Goal: Information Seeking & Learning: Learn about a topic

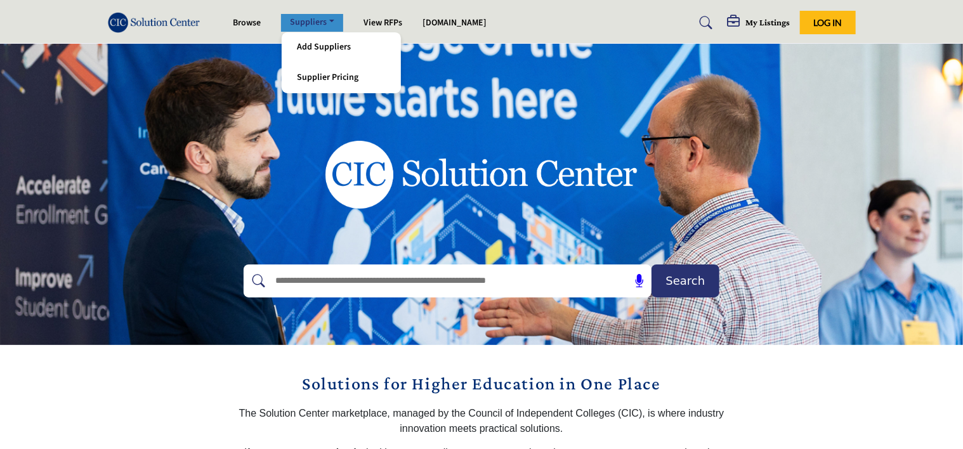
click at [327, 27] on link "Suppliers" at bounding box center [312, 23] width 62 height 18
